Goal: Find specific page/section: Find specific page/section

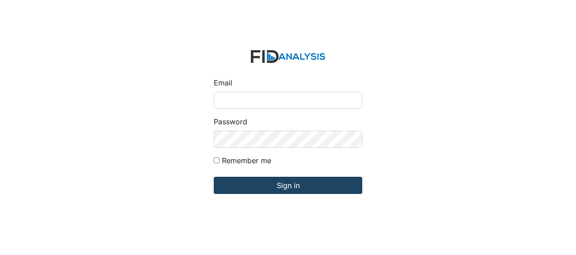
type input "Jbryant@lifeincorporated.com"
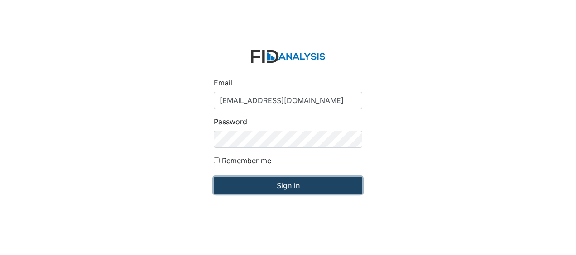
click at [249, 190] on input "Sign in" at bounding box center [288, 185] width 149 height 17
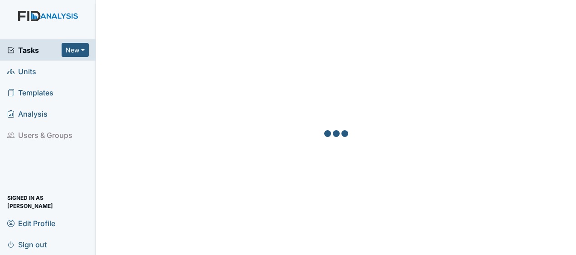
click at [38, 73] on link "Units" at bounding box center [48, 71] width 96 height 21
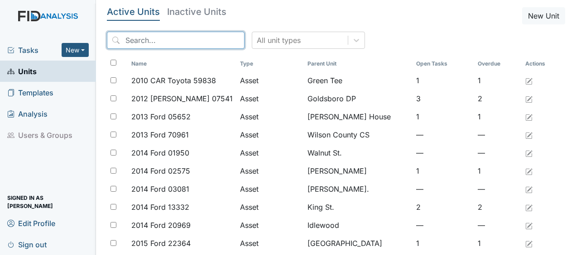
click at [203, 41] on input "search" at bounding box center [176, 40] width 138 height 17
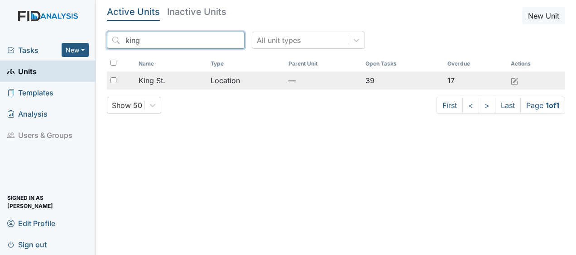
type input "king"
click at [163, 86] on span "King St." at bounding box center [152, 80] width 27 height 11
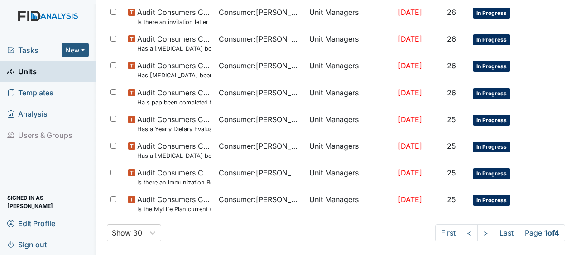
scroll to position [705, 0]
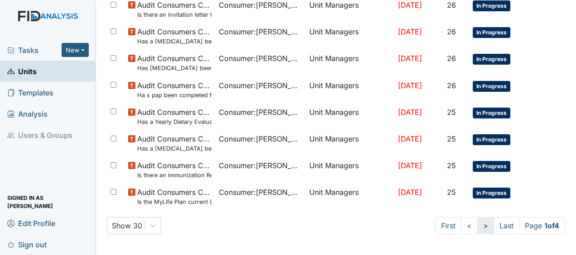
click at [477, 226] on link ">" at bounding box center [485, 225] width 17 height 17
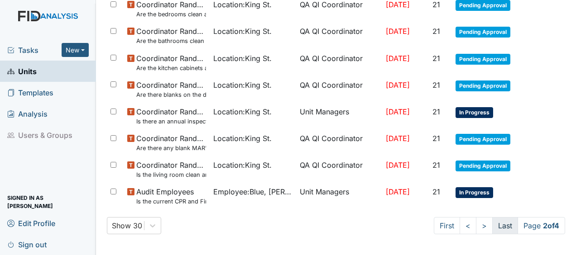
click at [492, 228] on link "Last" at bounding box center [505, 225] width 26 height 17
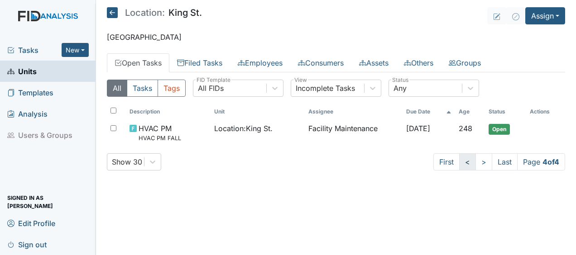
click at [463, 162] on link "<" at bounding box center [467, 161] width 17 height 17
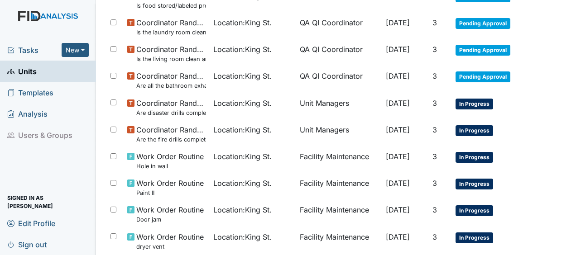
scroll to position [705, 0]
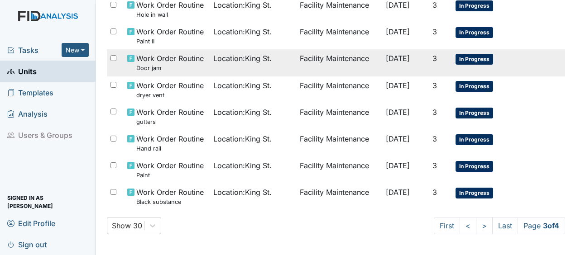
click at [248, 65] on td "Location : King St." at bounding box center [253, 62] width 86 height 27
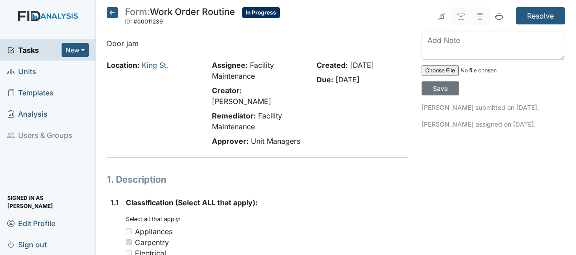
drag, startPoint x: 114, startPoint y: 15, endPoint x: 105, endPoint y: 8, distance: 11.6
click at [113, 6] on main "Form: Work Order Routine ID: #00011239 In Progress Autosaving... Door jam Locat…" at bounding box center [336, 127] width 480 height 255
click at [117, 15] on icon at bounding box center [112, 12] width 11 height 11
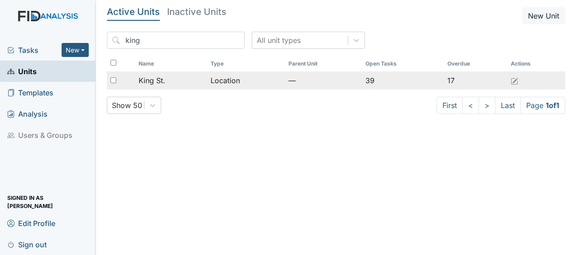
click at [228, 84] on td "Location" at bounding box center [246, 81] width 78 height 18
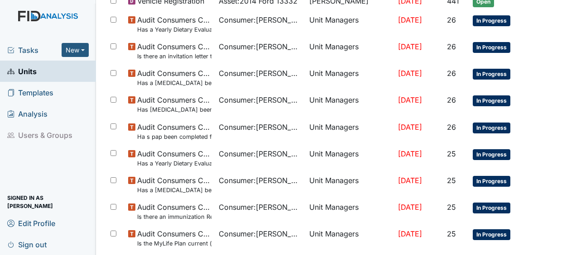
scroll to position [705, 0]
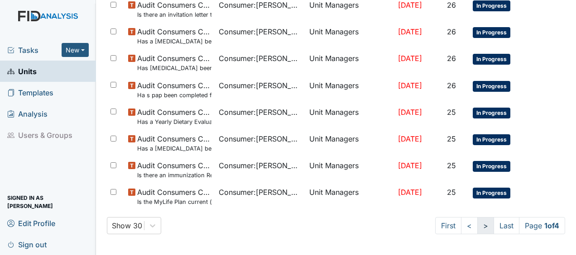
click at [477, 221] on link ">" at bounding box center [485, 225] width 17 height 17
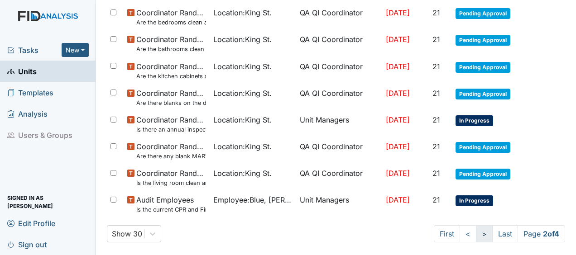
scroll to position [714, 0]
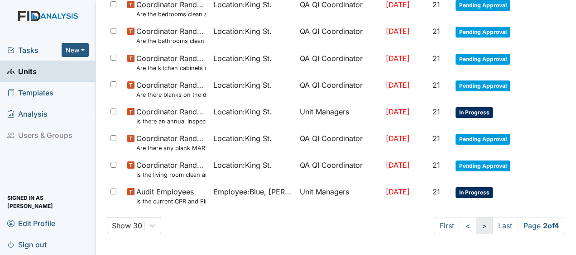
click at [476, 221] on link ">" at bounding box center [484, 225] width 17 height 17
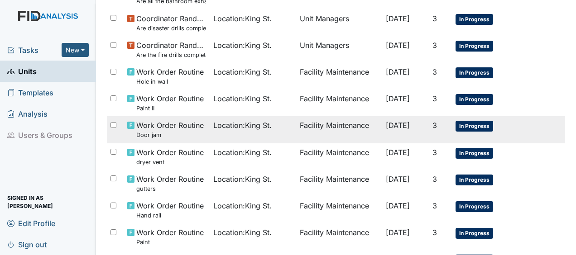
scroll to position [637, 0]
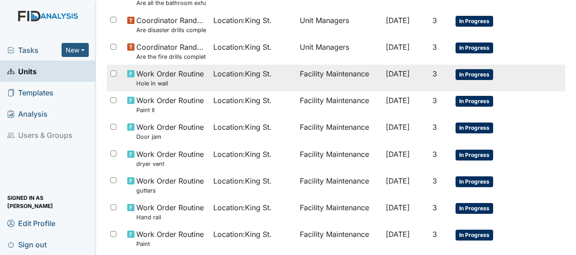
click at [257, 72] on span "Location : King St." at bounding box center [242, 73] width 58 height 11
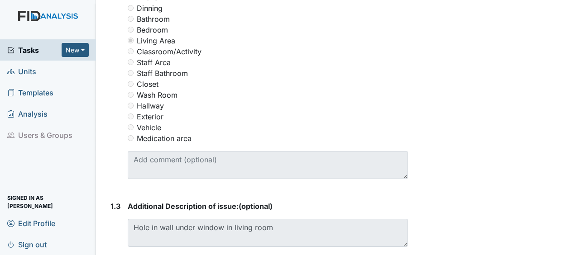
scroll to position [470, 0]
